Goal: Task Accomplishment & Management: Use online tool/utility

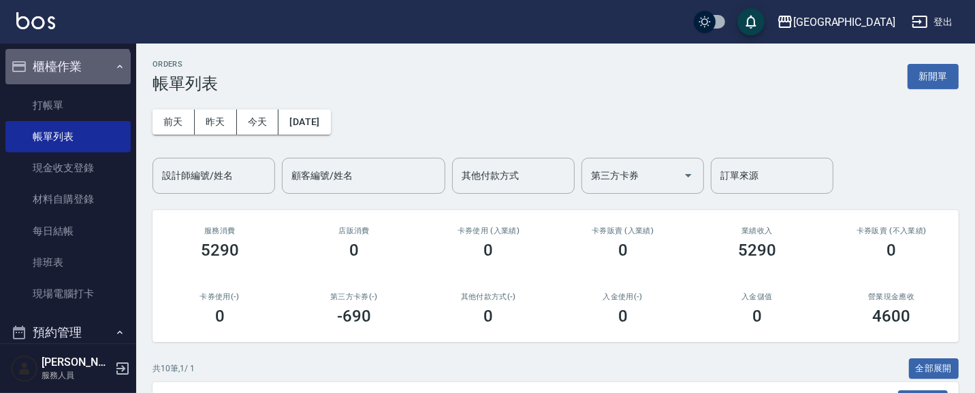
click at [67, 77] on button "櫃檯作業" at bounding box center [67, 66] width 125 height 35
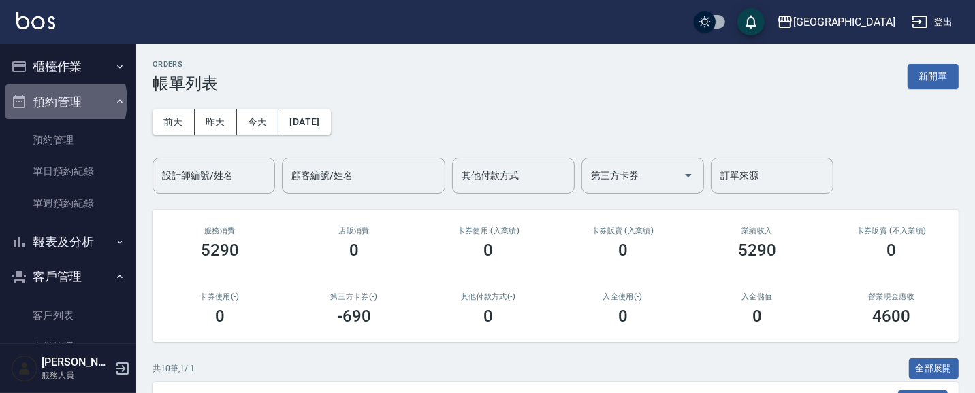
click at [53, 99] on button "預約管理" at bounding box center [67, 101] width 125 height 35
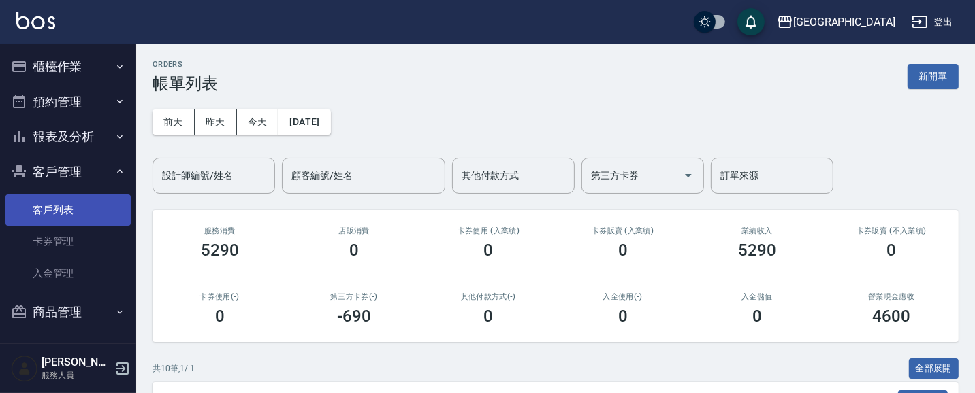
click at [54, 206] on link "客戶列表" at bounding box center [67, 210] width 125 height 31
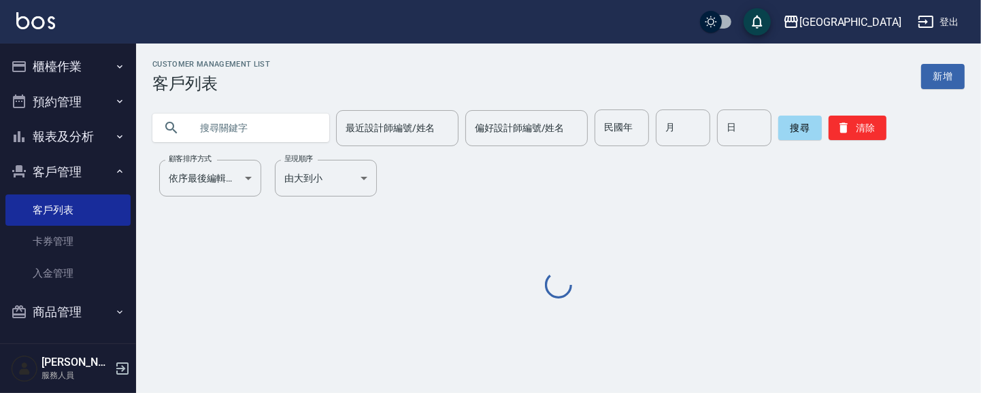
click at [242, 134] on input "text" at bounding box center [255, 128] width 128 height 37
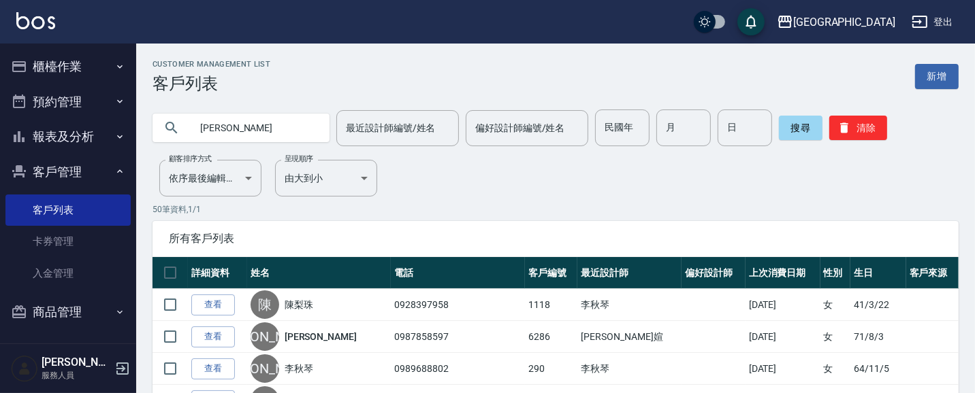
type input "[PERSON_NAME]"
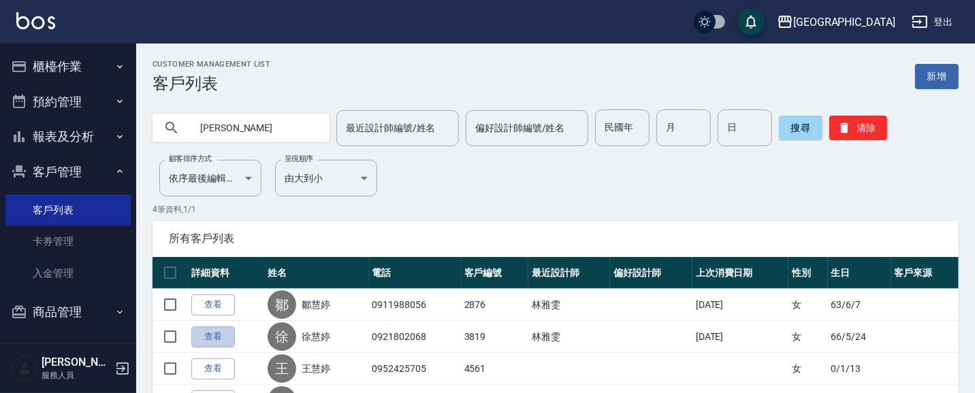
drag, startPoint x: 212, startPoint y: 338, endPoint x: 331, endPoint y: 240, distance: 153.7
click at [214, 336] on link "查看" at bounding box center [213, 337] width 44 height 21
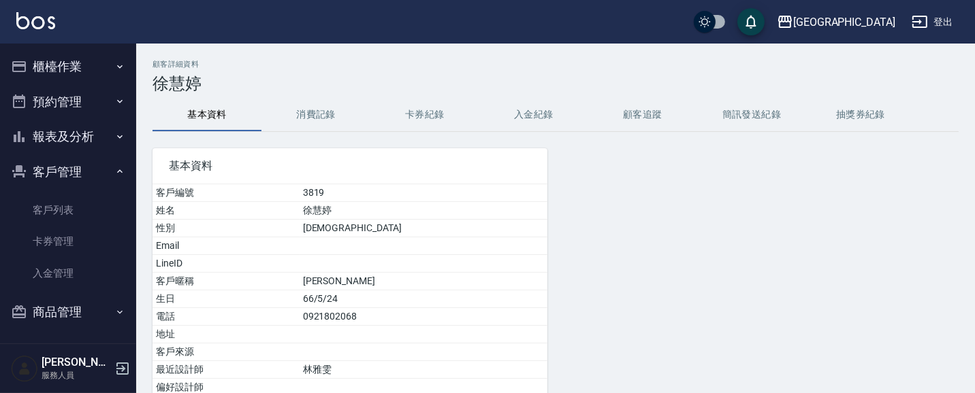
click at [331, 111] on button "消費記錄" at bounding box center [315, 115] width 109 height 33
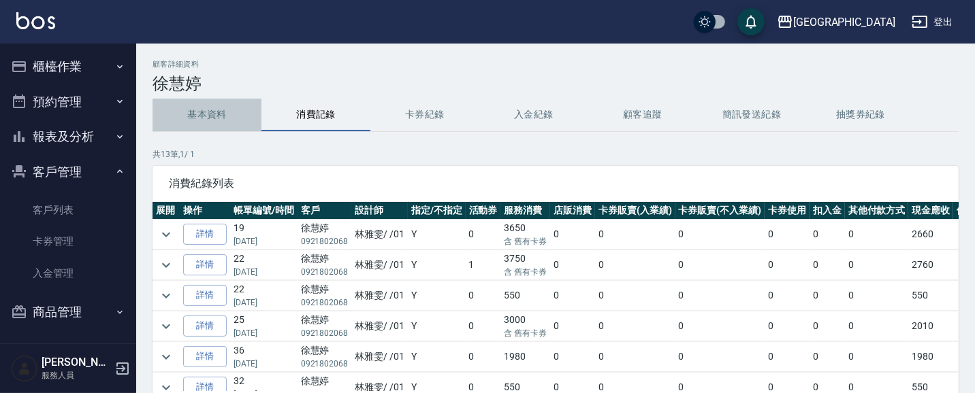
click at [218, 112] on button "基本資料" at bounding box center [206, 115] width 109 height 33
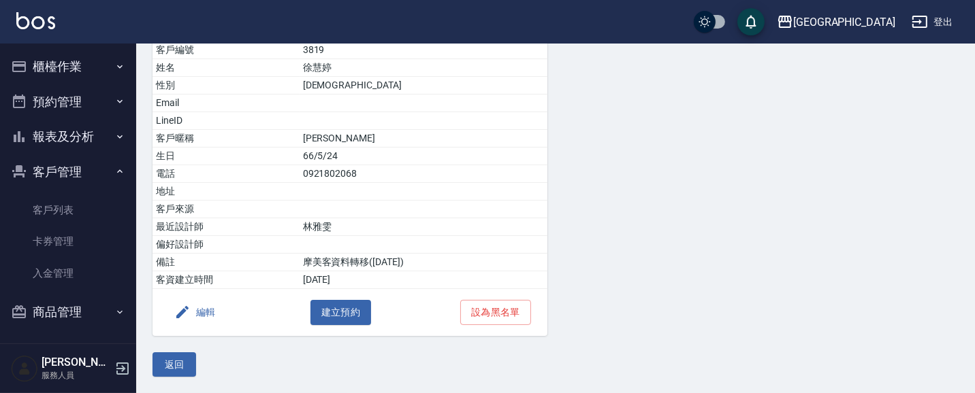
scroll to position [144, 0]
click at [169, 363] on button "返回" at bounding box center [174, 365] width 44 height 25
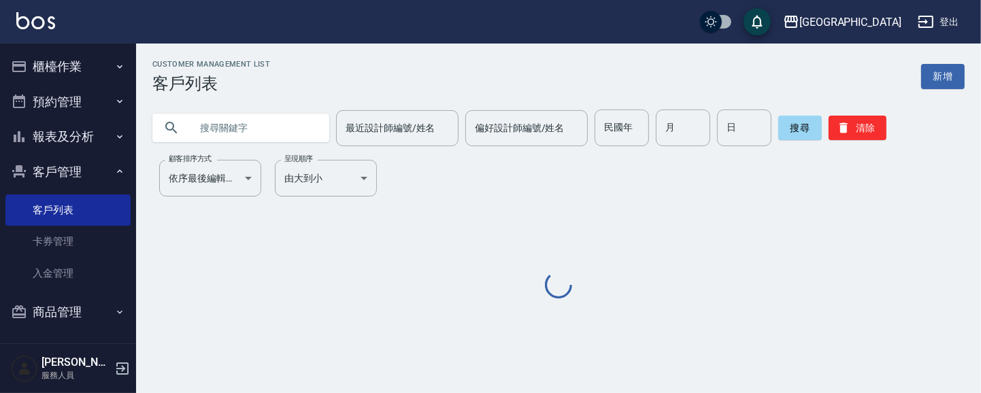
click at [276, 126] on input "text" at bounding box center [255, 128] width 128 height 37
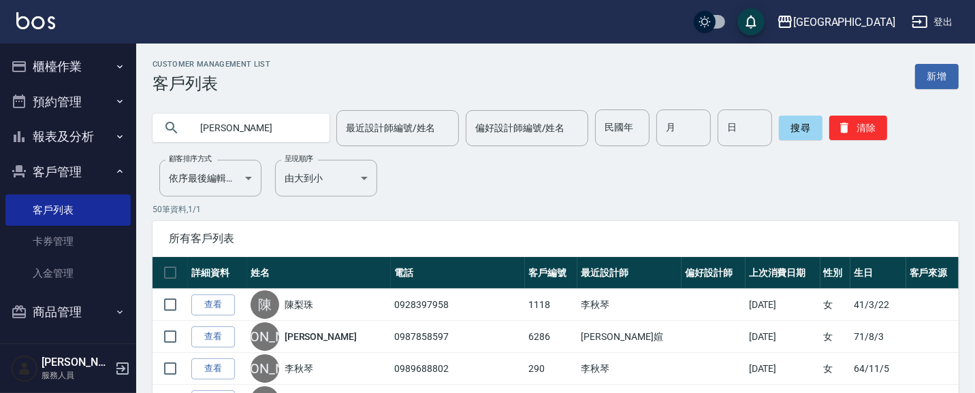
type input "[PERSON_NAME]"
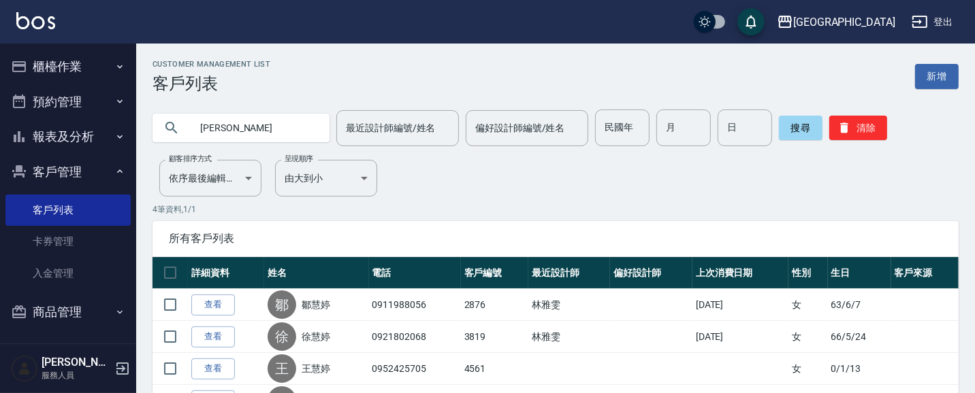
drag, startPoint x: 202, startPoint y: 305, endPoint x: 211, endPoint y: 302, distance: 9.3
click at [203, 304] on link "查看" at bounding box center [213, 305] width 44 height 21
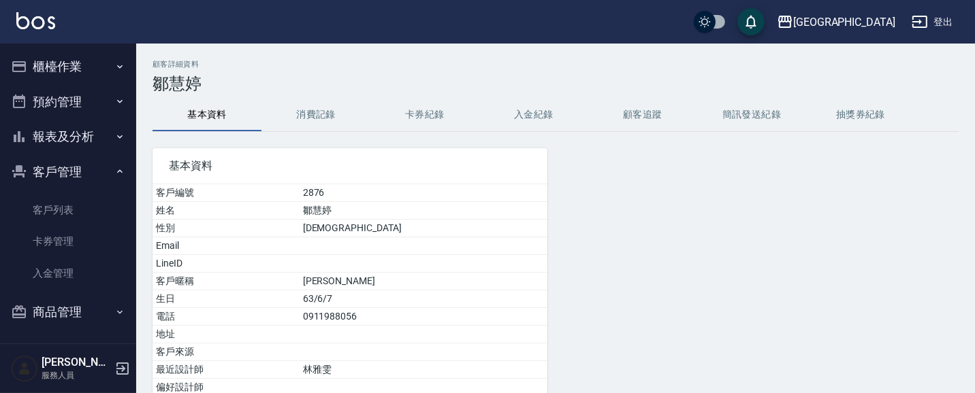
click at [312, 112] on button "消費記錄" at bounding box center [315, 115] width 109 height 33
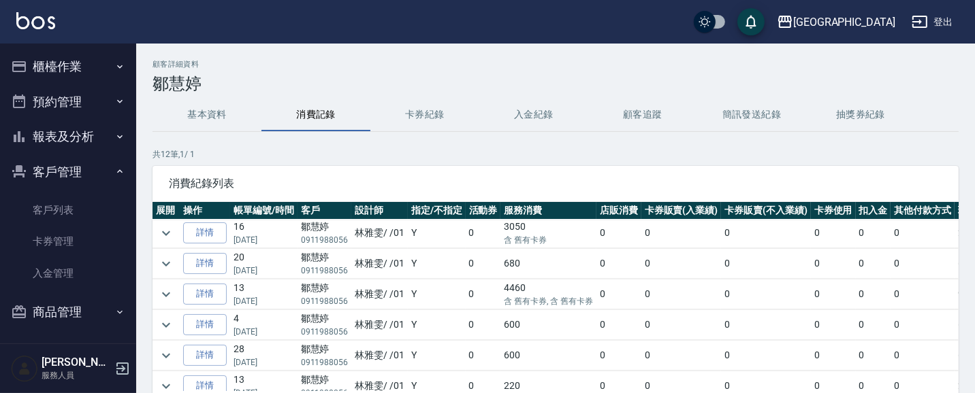
scroll to position [186, 0]
click at [210, 111] on button "基本資料" at bounding box center [206, 115] width 109 height 33
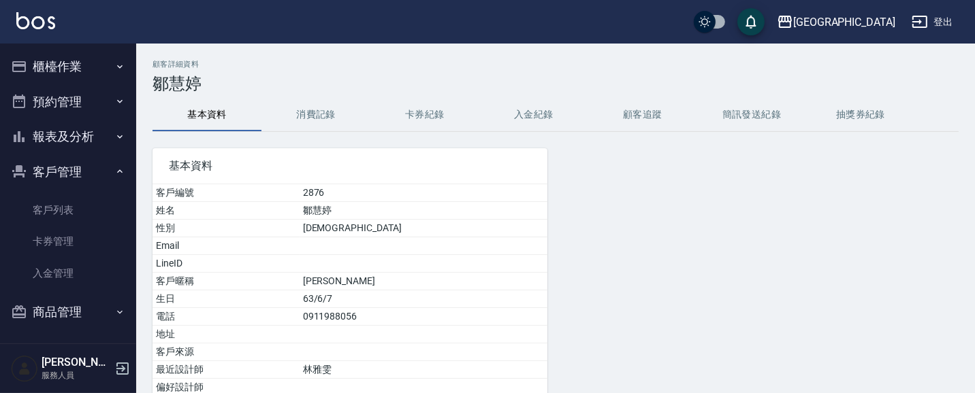
click at [64, 70] on button "櫃檯作業" at bounding box center [67, 66] width 125 height 35
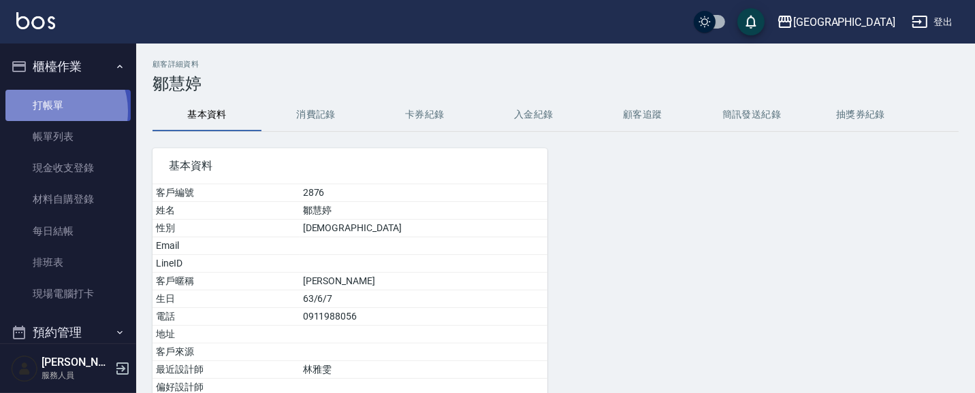
click at [53, 111] on link "打帳單" at bounding box center [67, 105] width 125 height 31
